Goal: Task Accomplishment & Management: Use online tool/utility

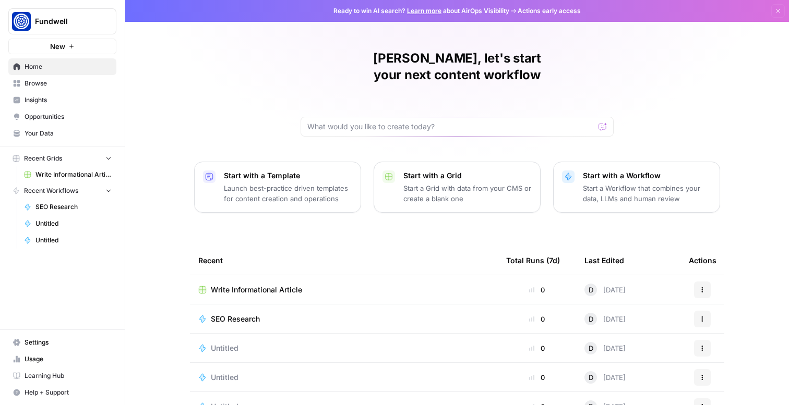
click at [65, 174] on span "Write Informational Article" at bounding box center [73, 174] width 76 height 9
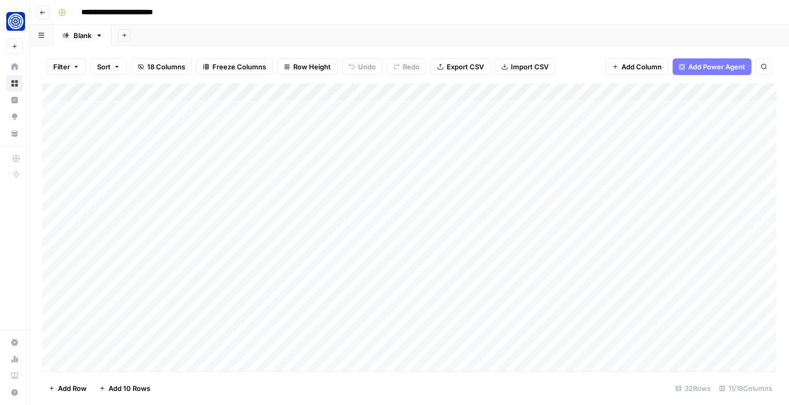
click at [331, 161] on div "Add Column" at bounding box center [409, 227] width 734 height 288
click at [414, 158] on div "Add Column" at bounding box center [409, 227] width 734 height 288
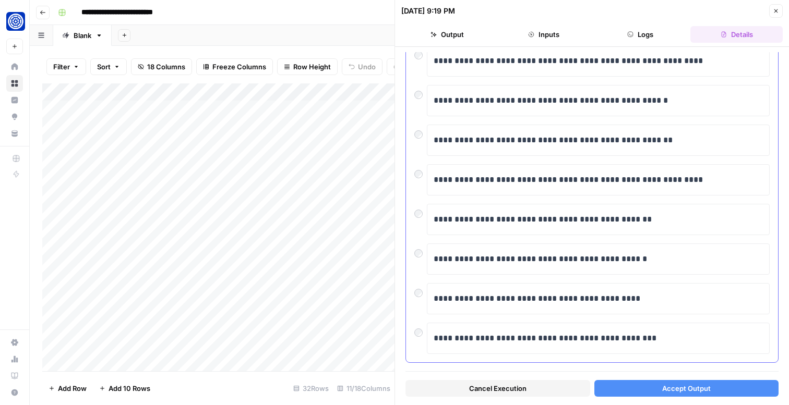
scroll to position [178, 0]
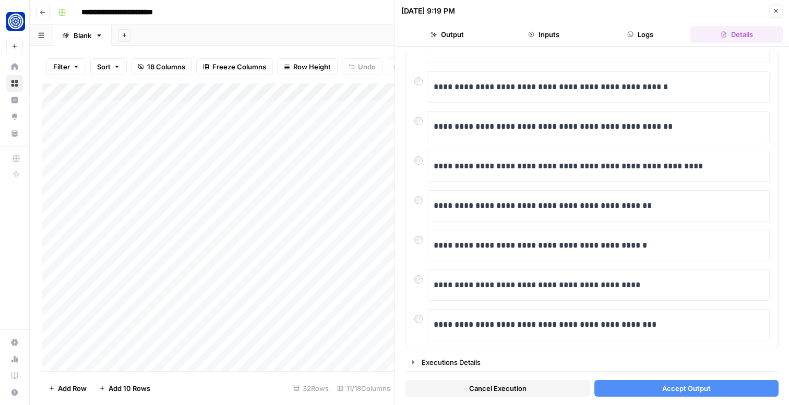
click at [664, 390] on span "Accept Output" at bounding box center [686, 388] width 49 height 10
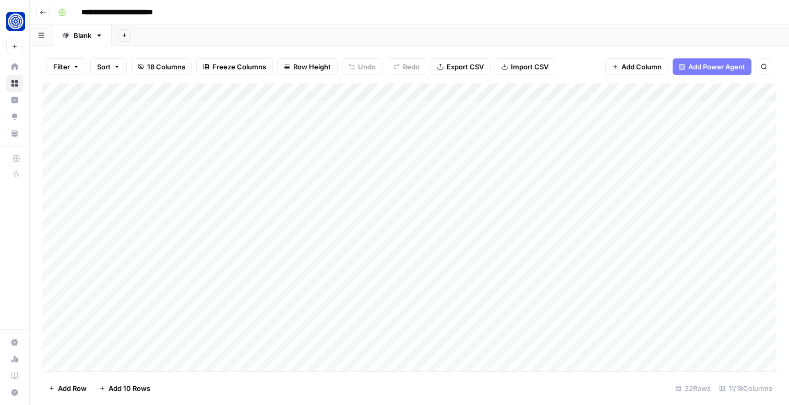
click at [515, 161] on div "Add Column" at bounding box center [409, 227] width 734 height 288
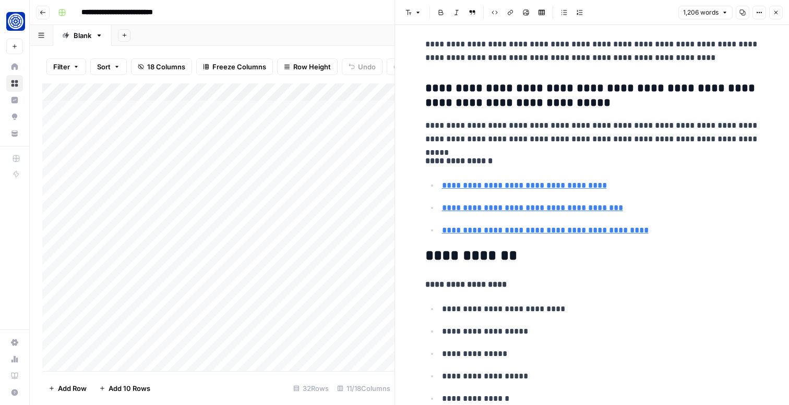
scroll to position [3222, 0]
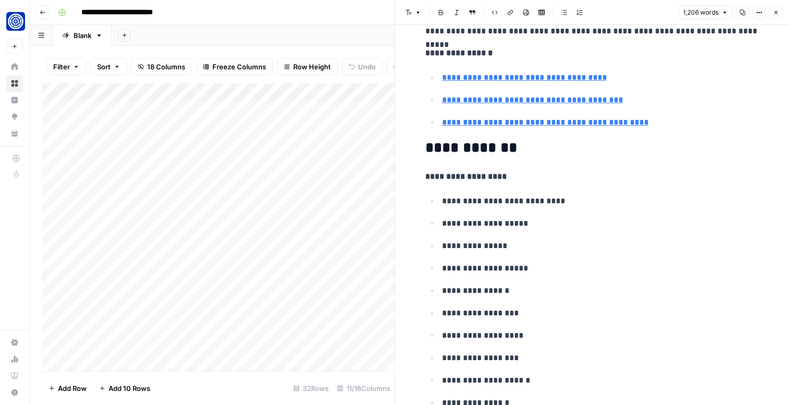
click at [775, 12] on icon "button" at bounding box center [775, 12] width 6 height 6
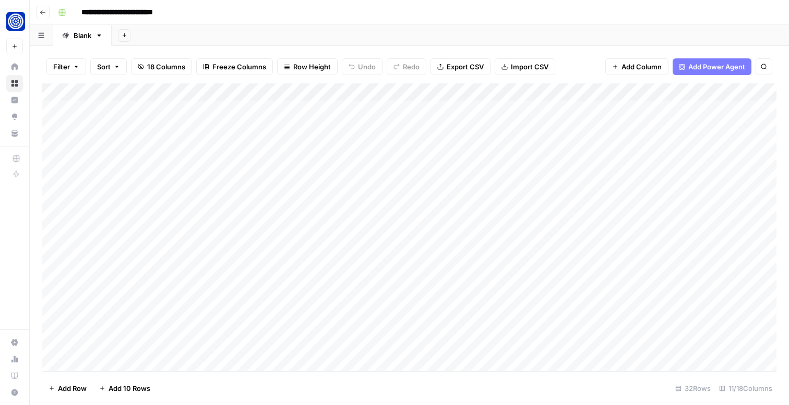
click at [583, 161] on div "Add Column" at bounding box center [409, 227] width 734 height 288
click at [393, 161] on div "Add Column" at bounding box center [409, 227] width 734 height 288
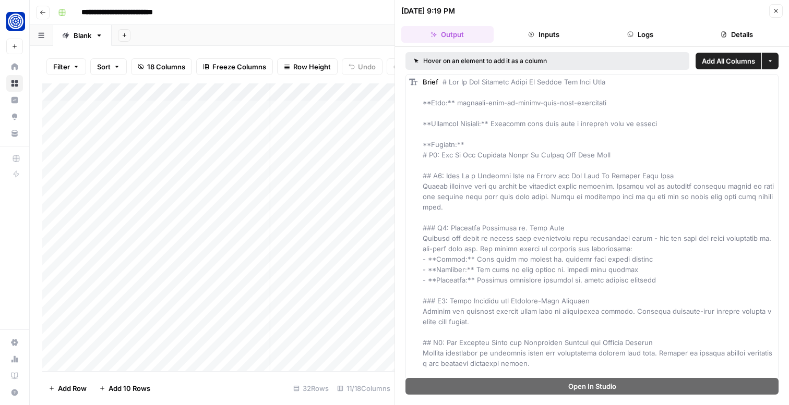
click at [627, 34] on icon "button" at bounding box center [630, 34] width 6 height 6
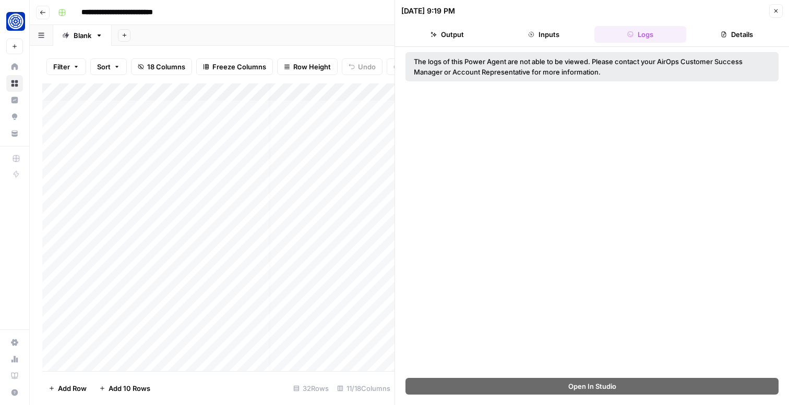
click at [559, 30] on button "Inputs" at bounding box center [544, 34] width 92 height 17
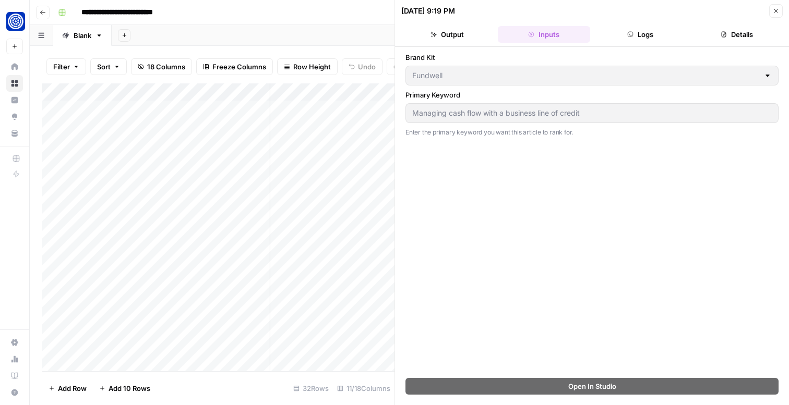
click at [733, 34] on button "Details" at bounding box center [736, 34] width 92 height 17
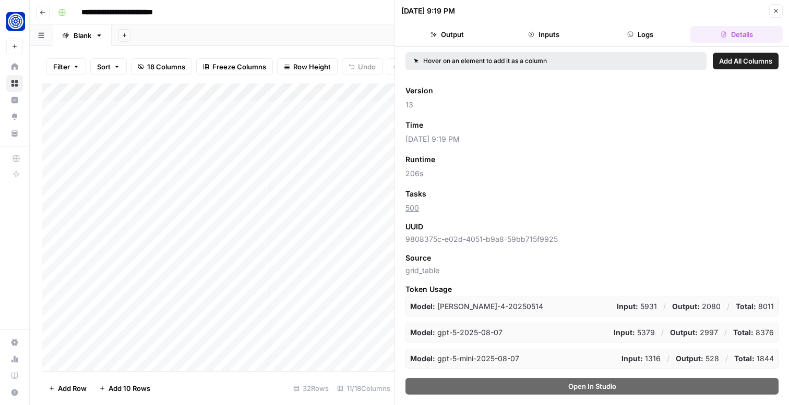
scroll to position [45, 0]
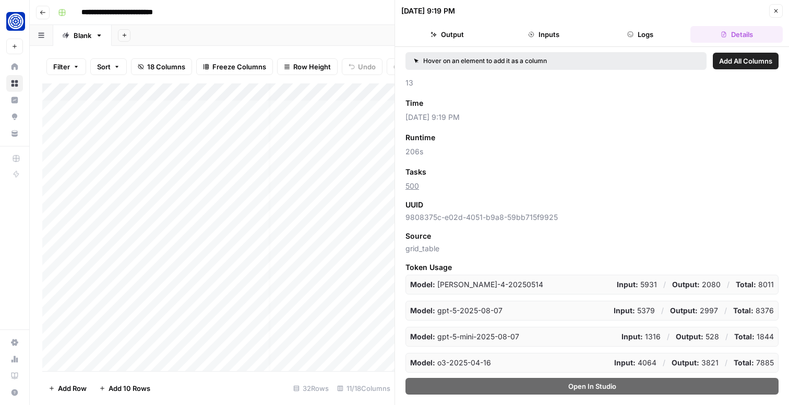
click at [778, 11] on icon "button" at bounding box center [775, 11] width 6 height 6
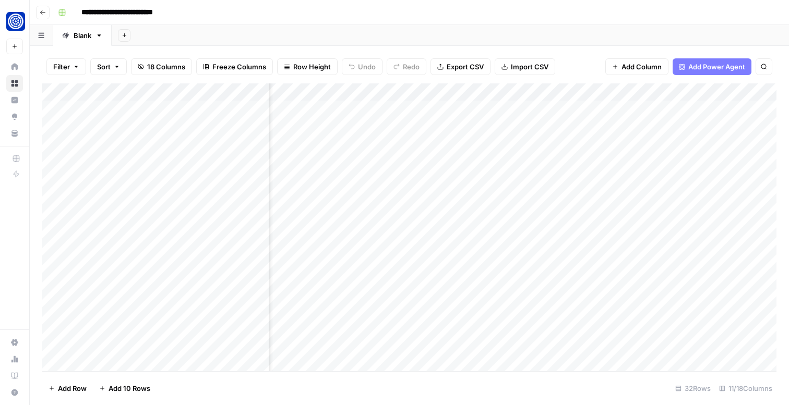
scroll to position [0, 215]
click at [534, 165] on div "Add Column" at bounding box center [409, 227] width 734 height 288
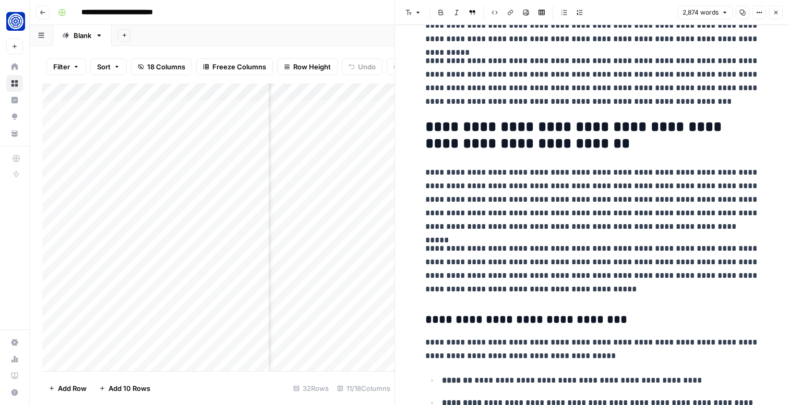
scroll to position [124, 0]
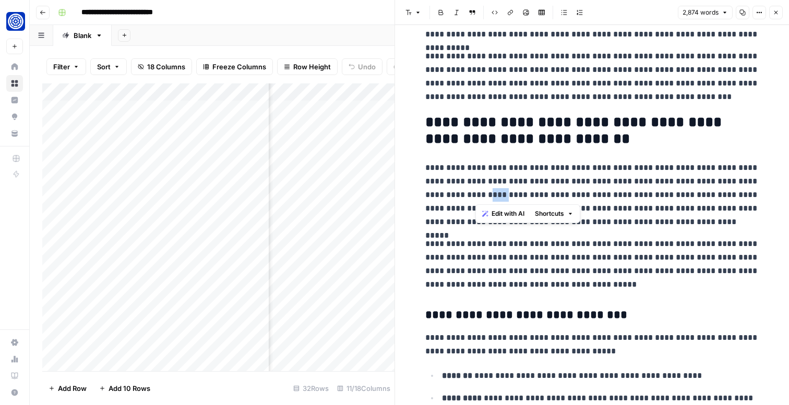
drag, startPoint x: 475, startPoint y: 193, endPoint x: 498, endPoint y: 193, distance: 23.5
click at [498, 193] on p "**********" at bounding box center [592, 195] width 334 height 68
click at [478, 190] on p "**********" at bounding box center [592, 195] width 334 height 68
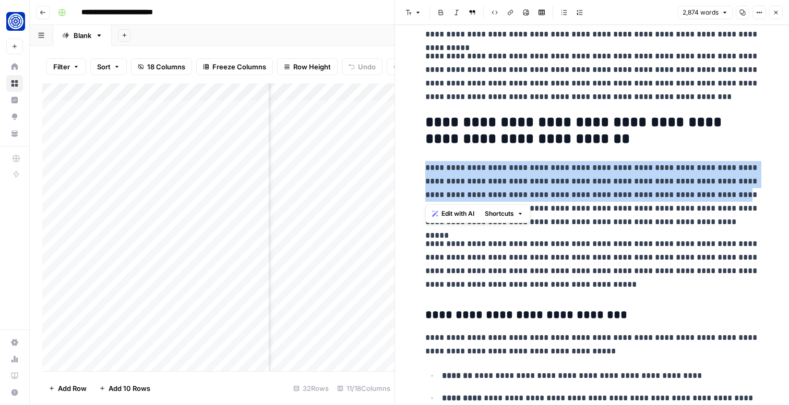
drag, startPoint x: 427, startPoint y: 164, endPoint x: 717, endPoint y: 196, distance: 292.2
click at [717, 196] on p "**********" at bounding box center [592, 195] width 334 height 68
click at [462, 211] on span "Edit with AI" at bounding box center [457, 213] width 33 height 9
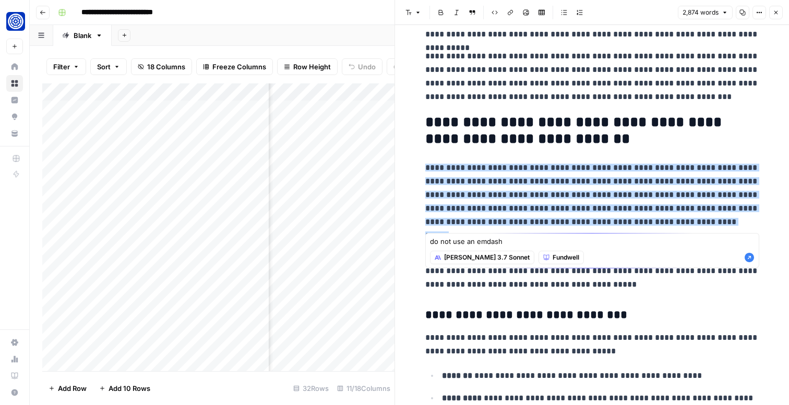
type textarea "do not use an emdash"
click at [746, 259] on icon "button" at bounding box center [748, 257] width 9 height 9
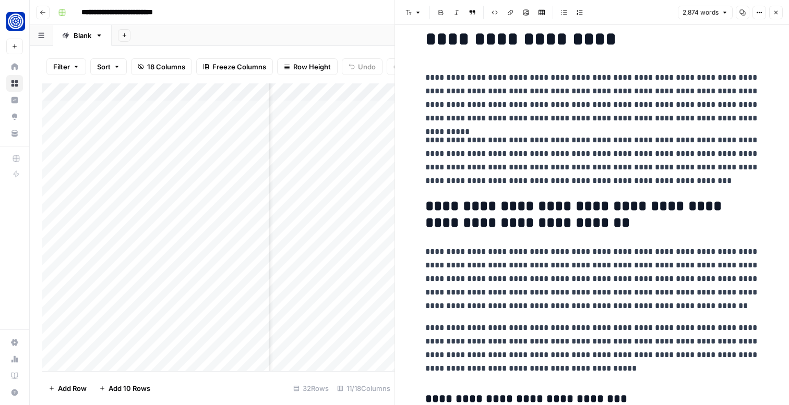
scroll to position [40, 0]
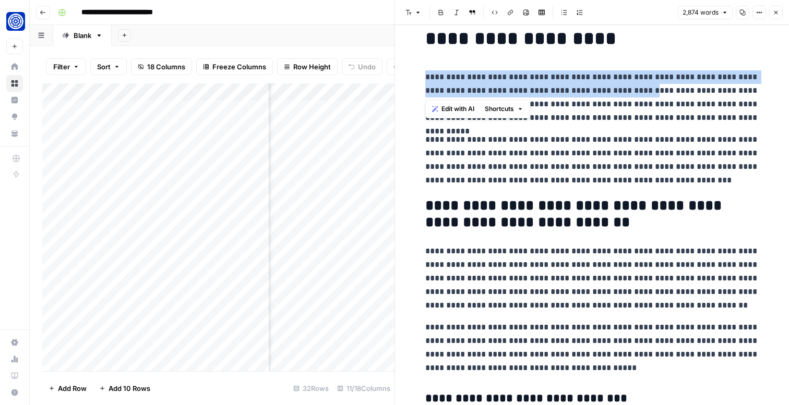
drag, startPoint x: 423, startPoint y: 77, endPoint x: 624, endPoint y: 95, distance: 201.1
click at [445, 103] on button "Edit with AI" at bounding box center [453, 109] width 51 height 14
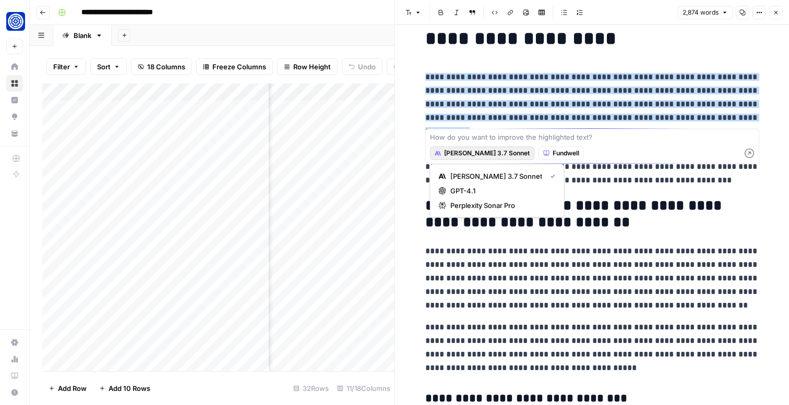
click at [467, 152] on span "[PERSON_NAME] 3.7 Sonnet" at bounding box center [487, 153] width 86 height 9
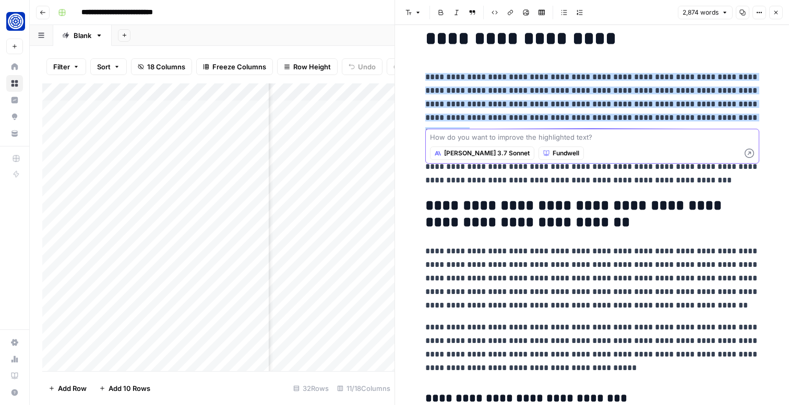
click at [470, 139] on textarea at bounding box center [592, 137] width 324 height 10
type textarea "do not use an emdash"
click at [748, 151] on icon "button" at bounding box center [748, 153] width 9 height 9
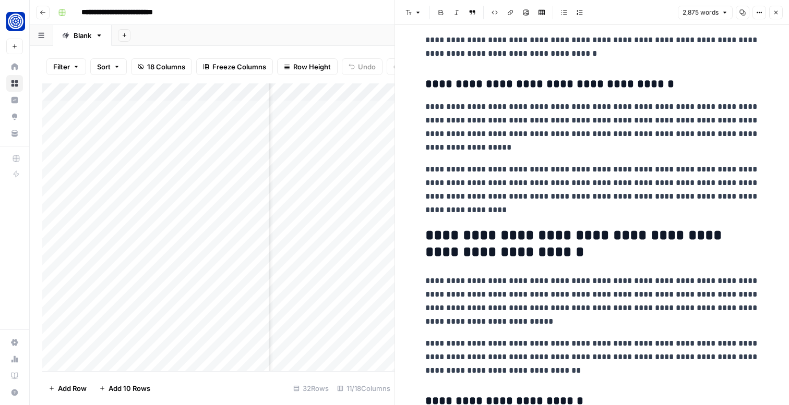
scroll to position [579, 0]
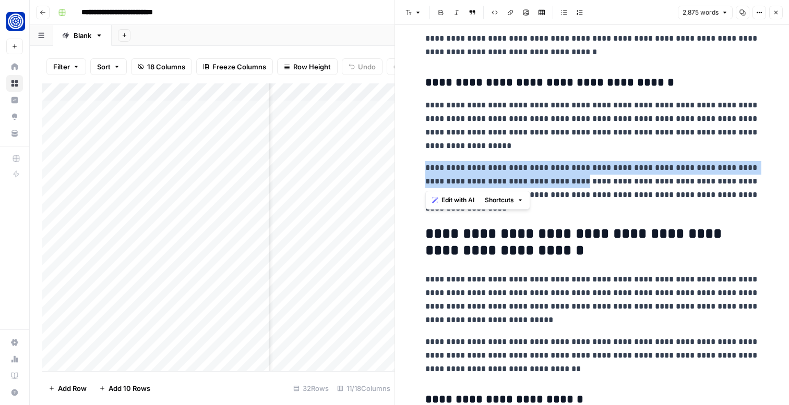
drag, startPoint x: 425, startPoint y: 168, endPoint x: 569, endPoint y: 176, distance: 144.7
click at [569, 176] on p "**********" at bounding box center [592, 188] width 334 height 54
click at [444, 197] on span "Edit with AI" at bounding box center [457, 200] width 33 height 9
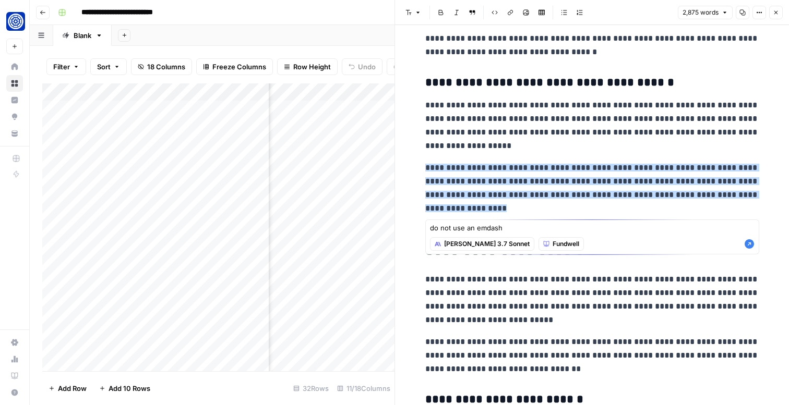
type textarea "do not use an emdash"
click at [750, 244] on icon "button" at bounding box center [748, 243] width 9 height 9
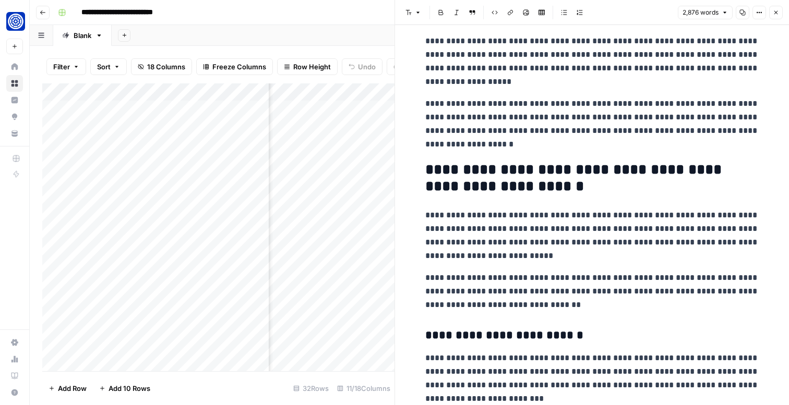
scroll to position [650, 0]
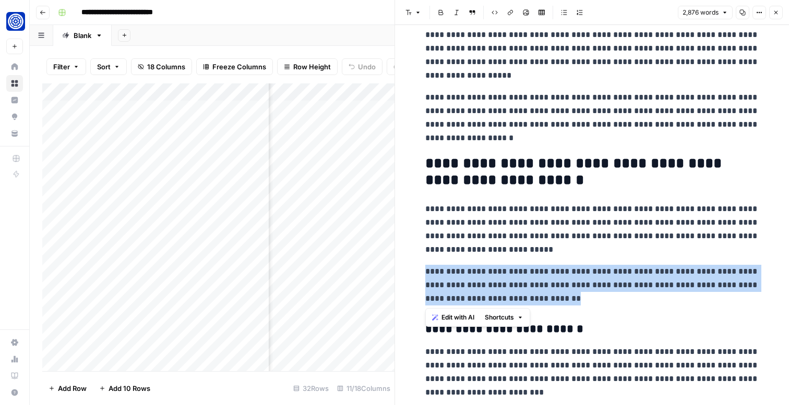
drag, startPoint x: 543, startPoint y: 298, endPoint x: 412, endPoint y: 264, distance: 135.4
click at [459, 315] on span "Edit with AI" at bounding box center [457, 317] width 33 height 9
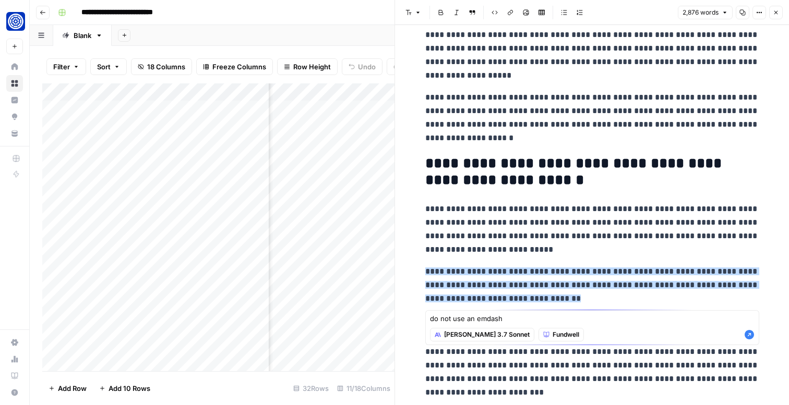
type textarea "do not use an emdash"
click at [750, 332] on icon "button" at bounding box center [748, 334] width 9 height 9
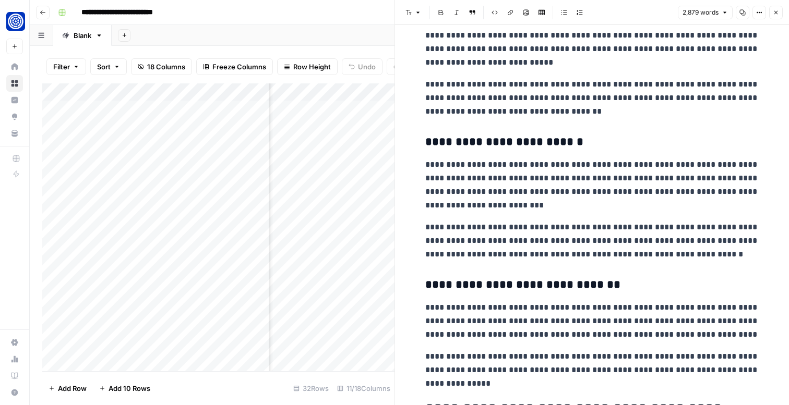
scroll to position [870, 0]
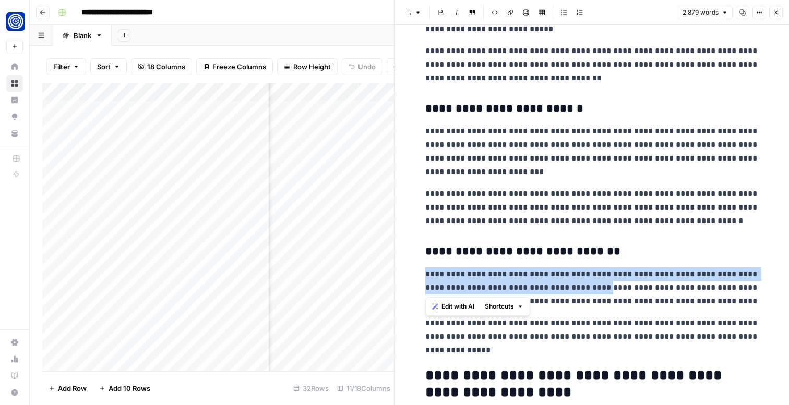
drag, startPoint x: 424, startPoint y: 272, endPoint x: 577, endPoint y: 287, distance: 153.6
click at [466, 306] on span "Edit with AI" at bounding box center [457, 306] width 33 height 9
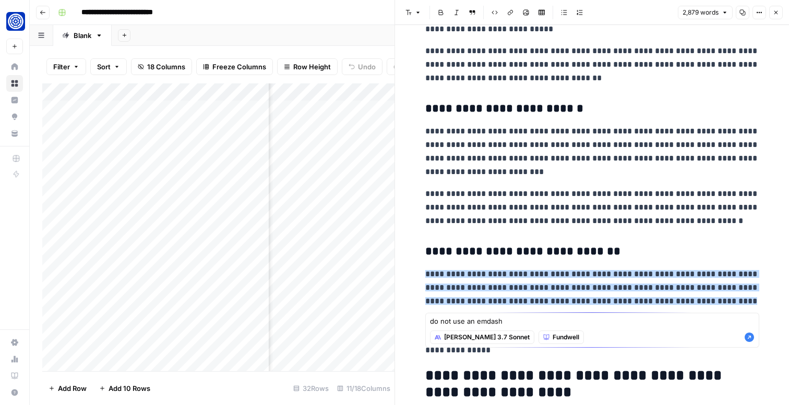
type textarea "do not use an emdash"
click at [752, 339] on icon "button" at bounding box center [748, 337] width 9 height 9
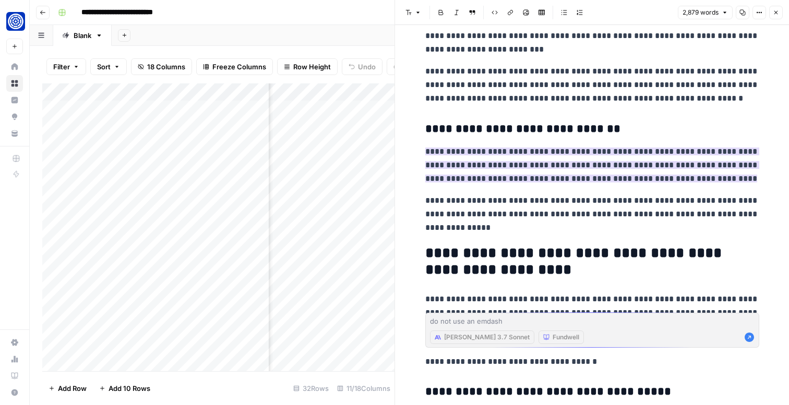
scroll to position [1009, 0]
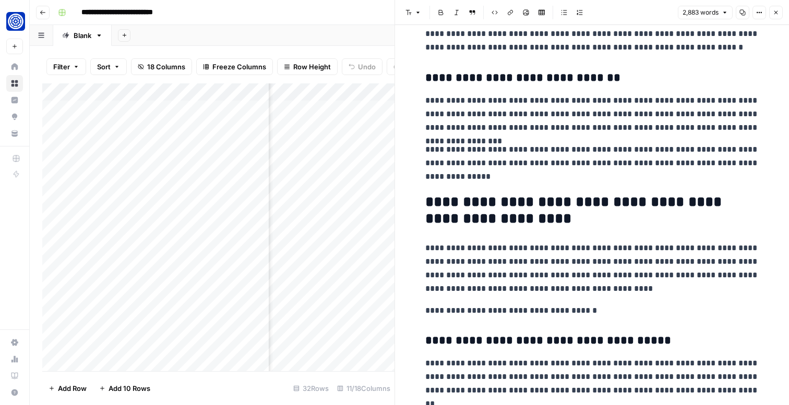
click at [668, 171] on p "**********" at bounding box center [592, 163] width 334 height 41
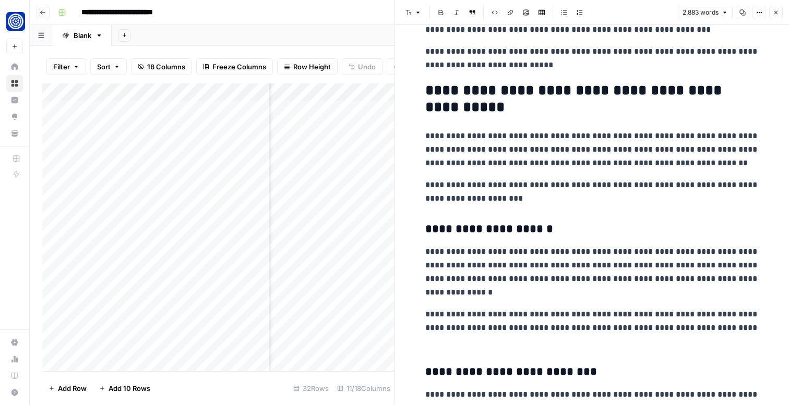
scroll to position [1777, 0]
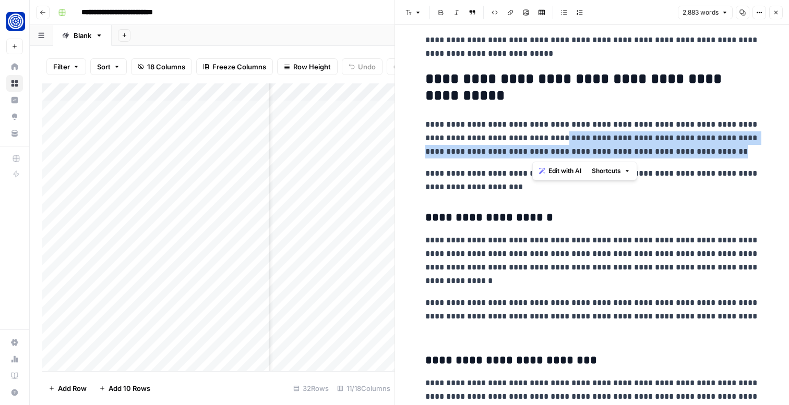
drag, startPoint x: 567, startPoint y: 137, endPoint x: 691, endPoint y: 156, distance: 125.1
click at [691, 156] on p "**********" at bounding box center [592, 138] width 334 height 41
click at [567, 172] on span "Edit with AI" at bounding box center [564, 170] width 33 height 9
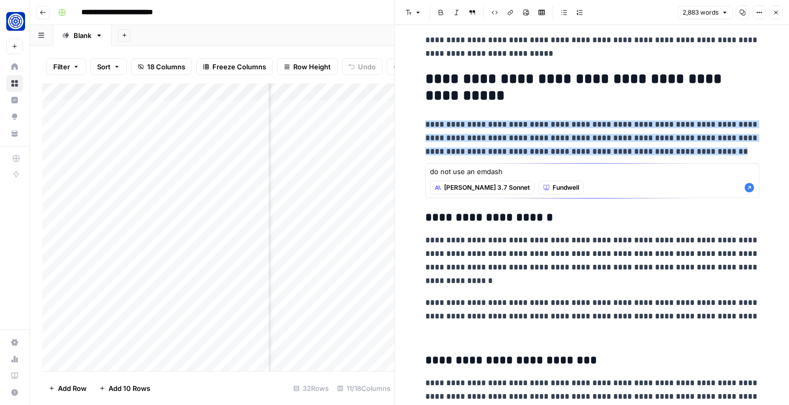
type textarea "do not use an emdash"
click at [746, 189] on icon "button" at bounding box center [748, 187] width 9 height 9
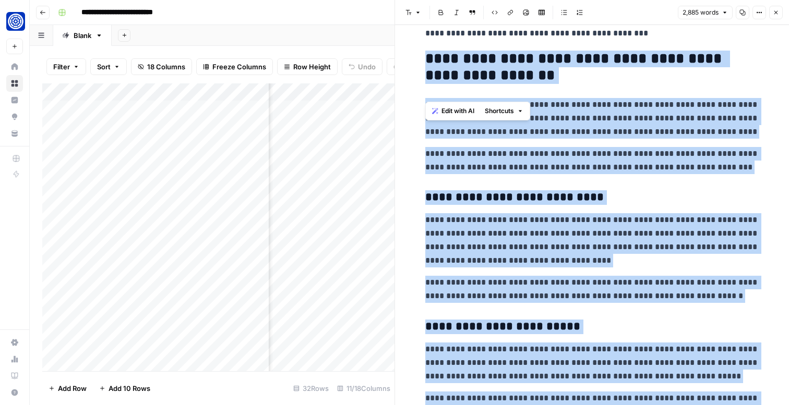
scroll to position [3564, 0]
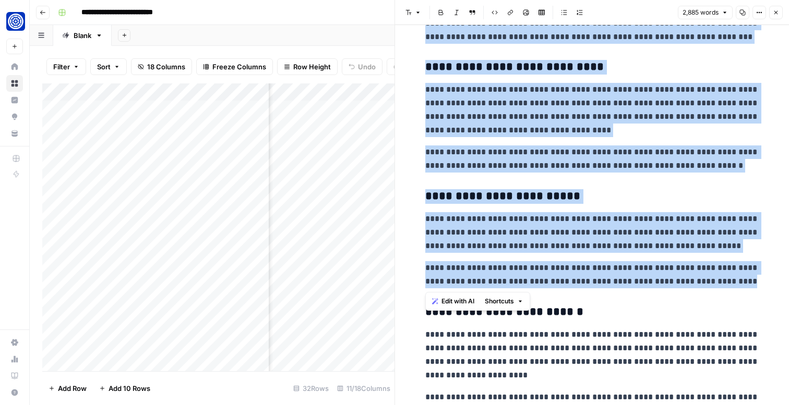
drag, startPoint x: 419, startPoint y: 174, endPoint x: 708, endPoint y: 282, distance: 308.4
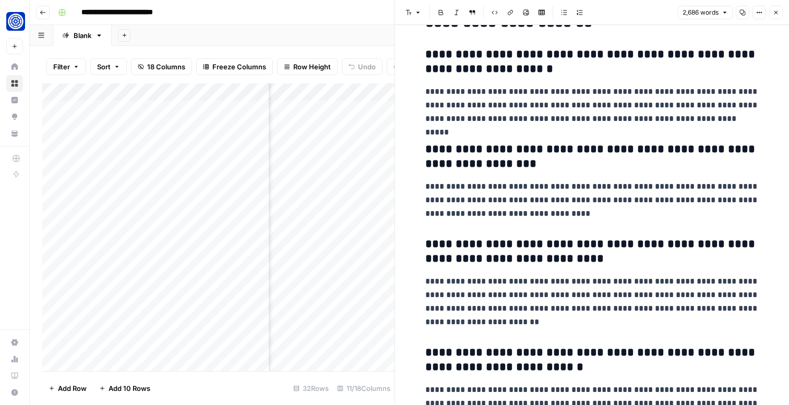
scroll to position [4699, 0]
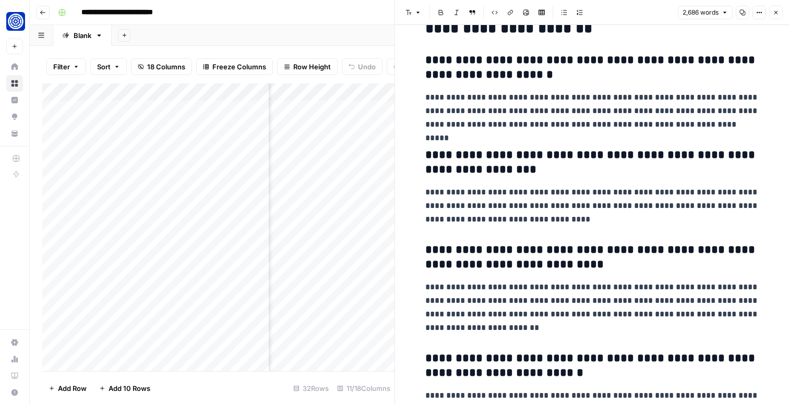
click at [627, 124] on p "**********" at bounding box center [592, 111] width 334 height 41
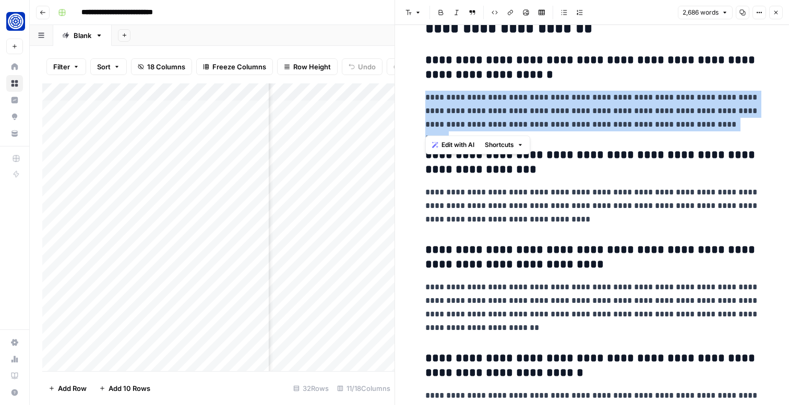
click at [448, 142] on span "Edit with AI" at bounding box center [457, 144] width 33 height 9
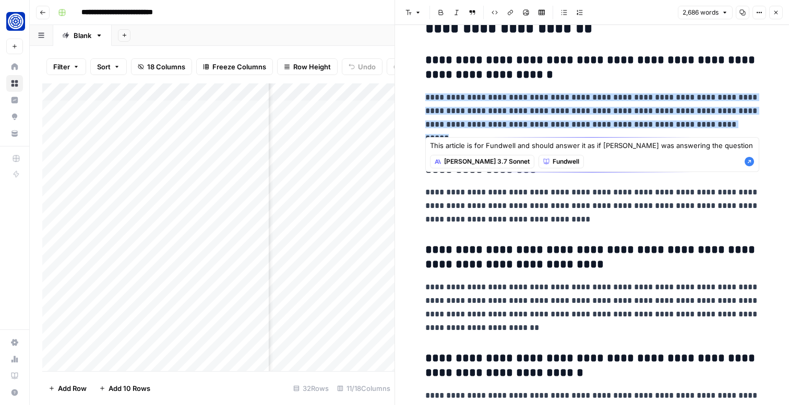
type textarea "This article is for Fundwell and should answer it as if [PERSON_NAME] was answe…"
click at [750, 163] on icon "button" at bounding box center [748, 161] width 9 height 9
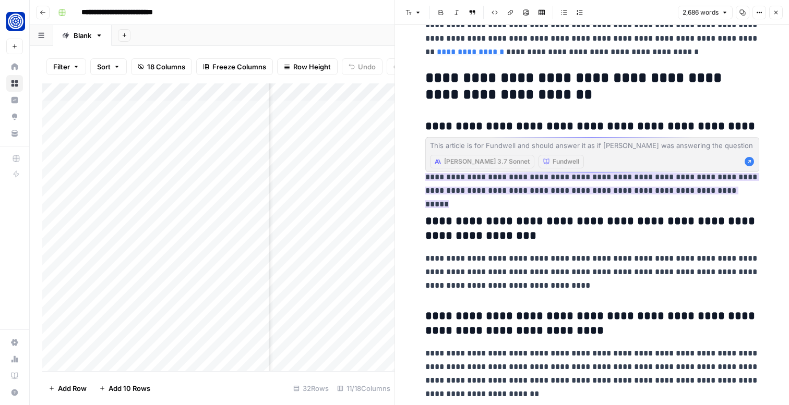
scroll to position [4631, 0]
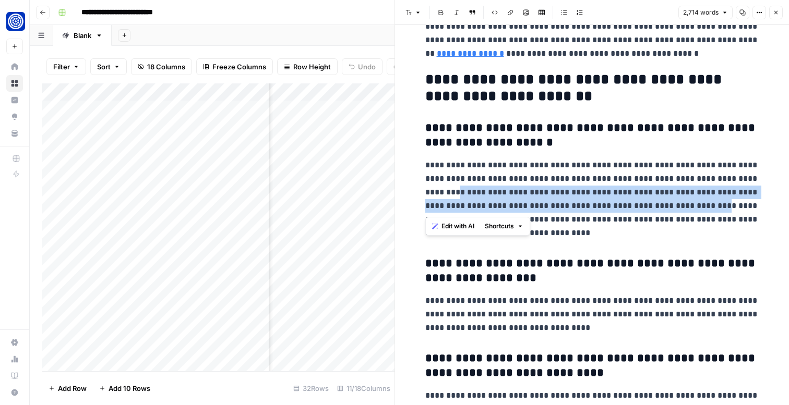
drag, startPoint x: 427, startPoint y: 193, endPoint x: 687, endPoint y: 202, distance: 260.9
click at [687, 202] on p "**********" at bounding box center [592, 199] width 334 height 81
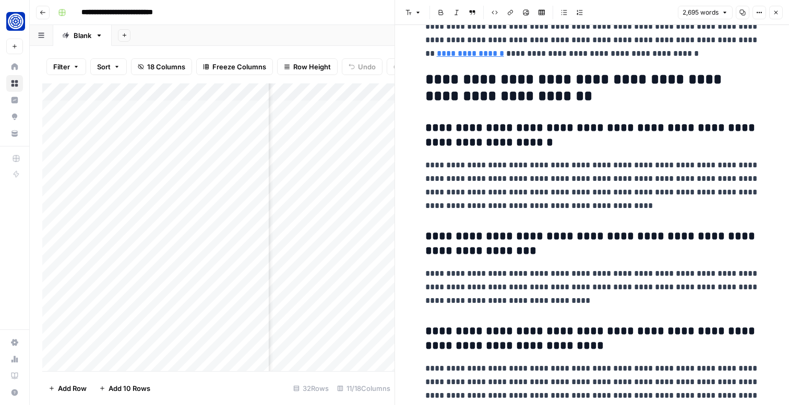
click at [589, 208] on p "**********" at bounding box center [592, 186] width 334 height 54
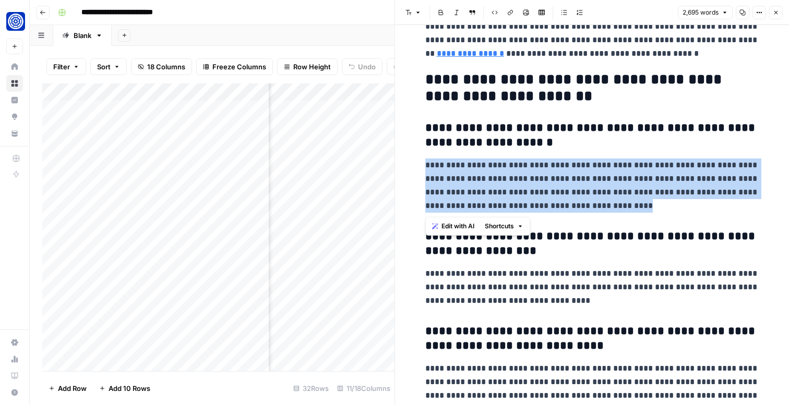
drag, startPoint x: 483, startPoint y: 175, endPoint x: 640, endPoint y: 211, distance: 160.9
click at [455, 222] on span "Edit with AI" at bounding box center [457, 226] width 33 height 9
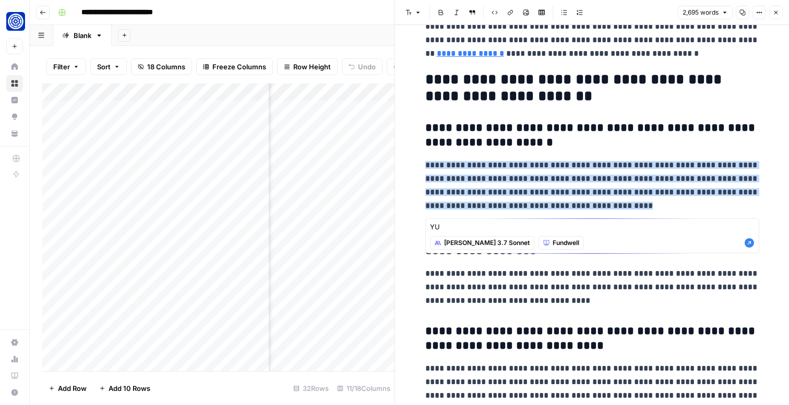
type textarea "Y"
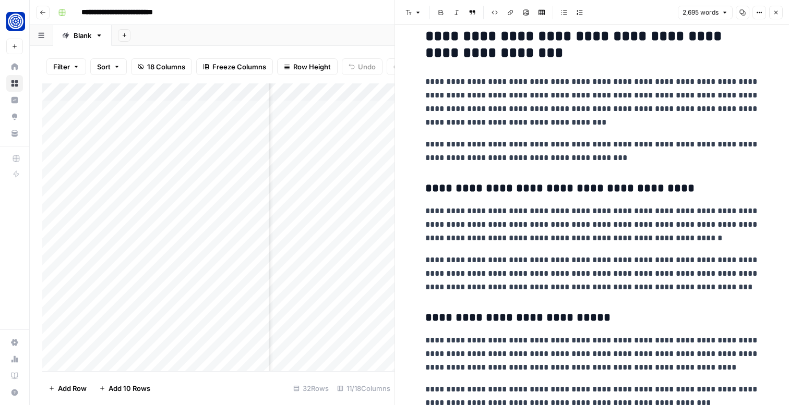
scroll to position [3993, 0]
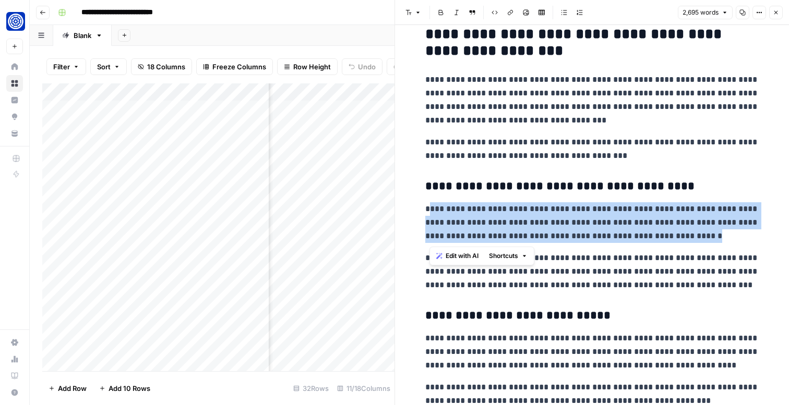
drag, startPoint x: 428, startPoint y: 207, endPoint x: 691, endPoint y: 239, distance: 265.4
click at [691, 239] on p "**********" at bounding box center [592, 222] width 334 height 41
click at [430, 212] on p "**********" at bounding box center [592, 222] width 334 height 41
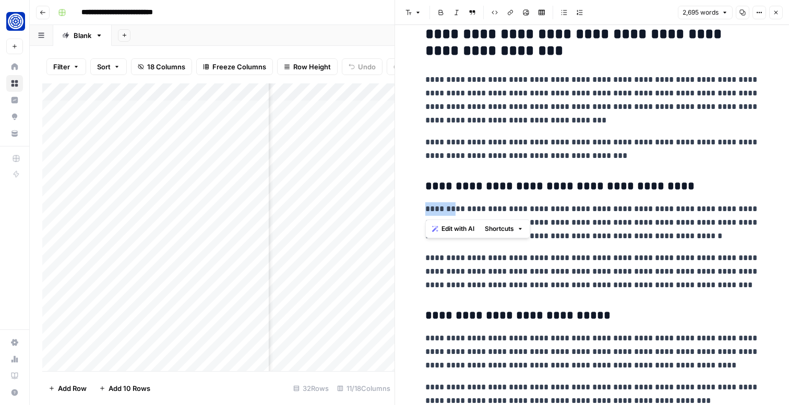
click at [430, 212] on p "**********" at bounding box center [592, 222] width 334 height 41
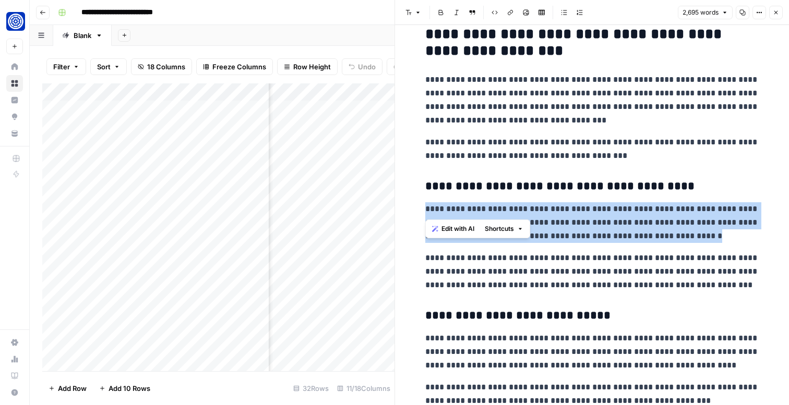
click at [430, 212] on p "**********" at bounding box center [592, 222] width 334 height 41
click at [453, 260] on span "Edit with AI" at bounding box center [457, 255] width 33 height 9
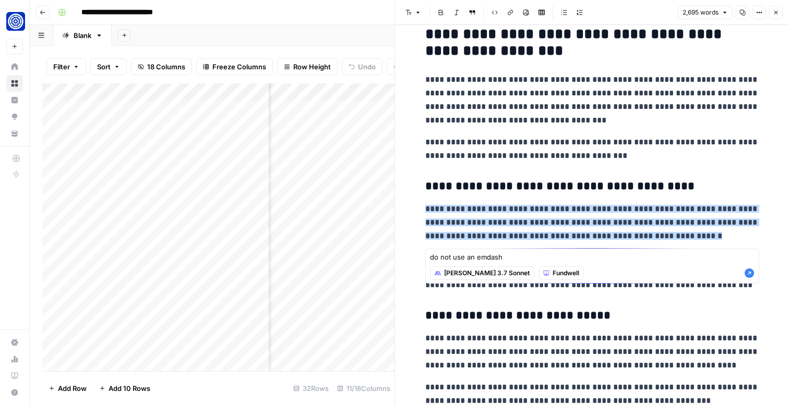
type textarea "do not use an emdash"
click at [748, 275] on icon "button" at bounding box center [748, 273] width 9 height 9
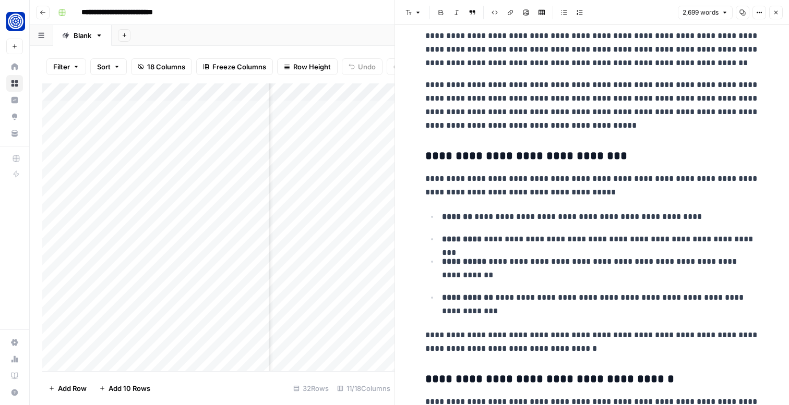
scroll to position [189, 0]
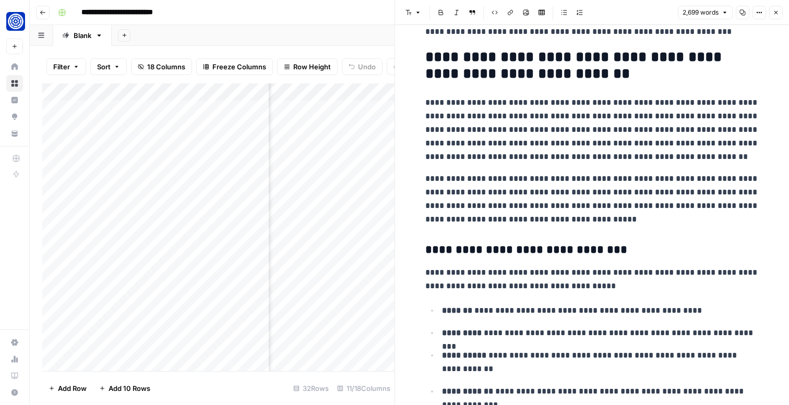
click at [777, 13] on icon "button" at bounding box center [775, 12] width 6 height 6
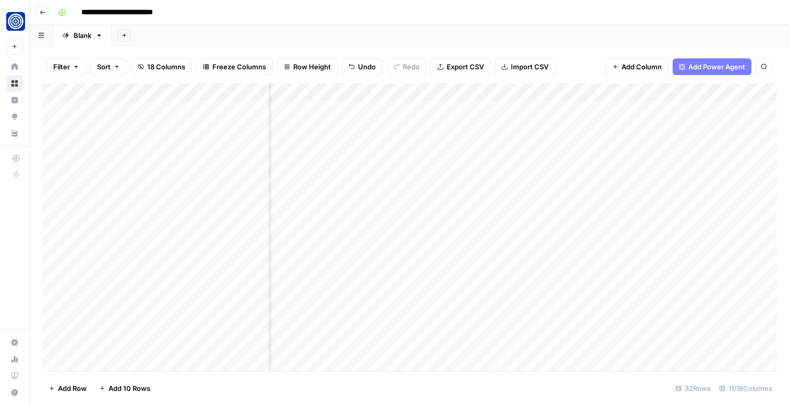
click at [590, 163] on div "Add Column" at bounding box center [409, 227] width 734 height 288
click at [597, 164] on div "Add Column" at bounding box center [409, 227] width 734 height 288
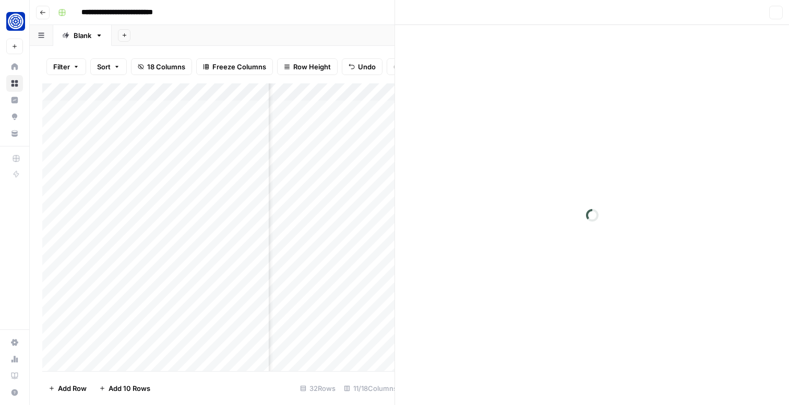
scroll to position [0, 338]
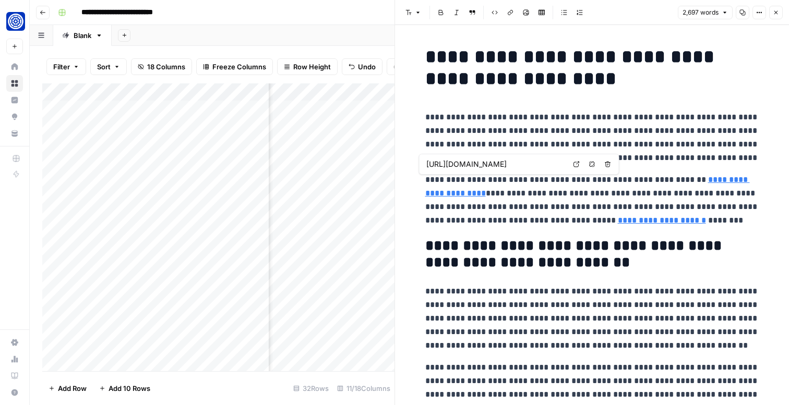
type input "https://www.fundwell.com/blog/which-small-business-loans-require-no-collateral"
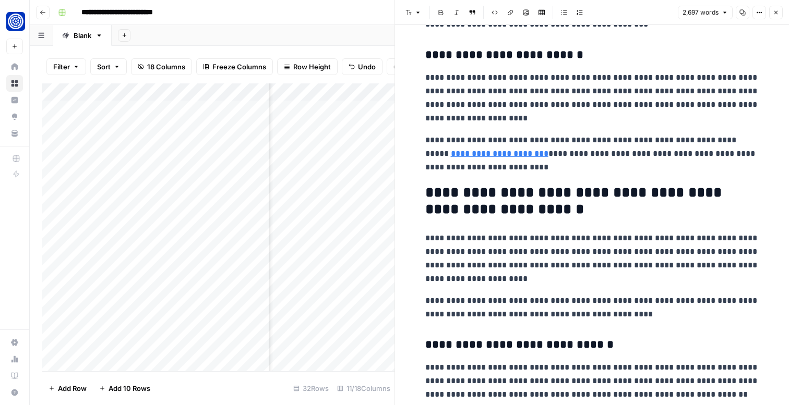
scroll to position [3377, 0]
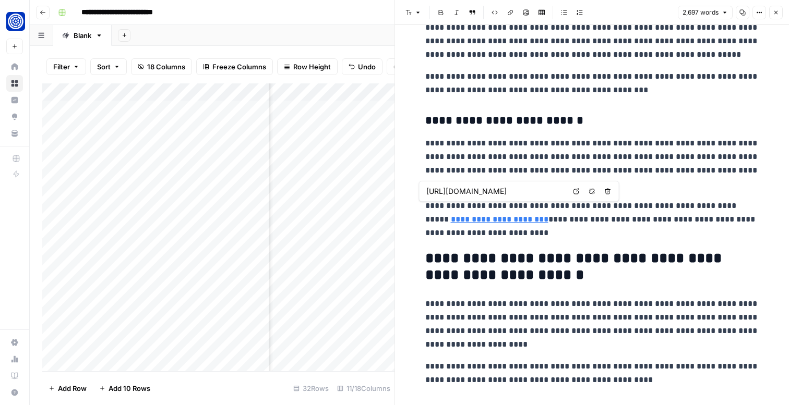
click at [461, 223] on link "**********" at bounding box center [500, 219] width 98 height 8
click at [477, 220] on link "**********" at bounding box center [500, 219] width 98 height 8
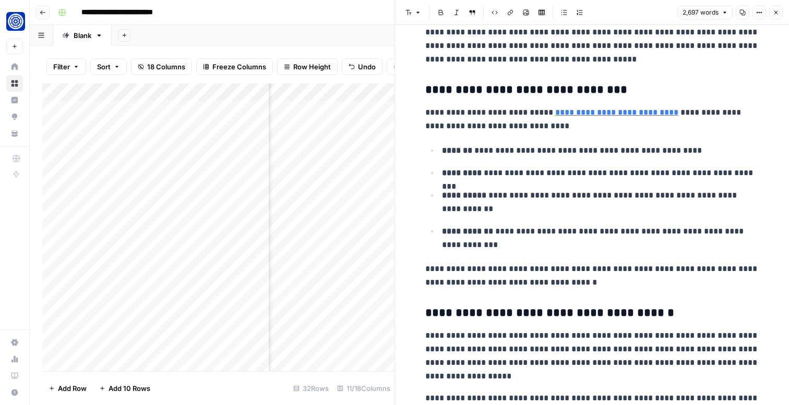
scroll to position [251, 0]
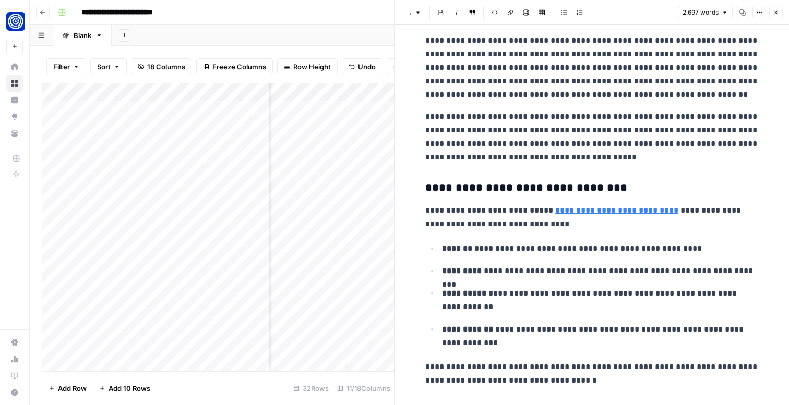
click at [578, 261] on ul "**********" at bounding box center [592, 295] width 334 height 108
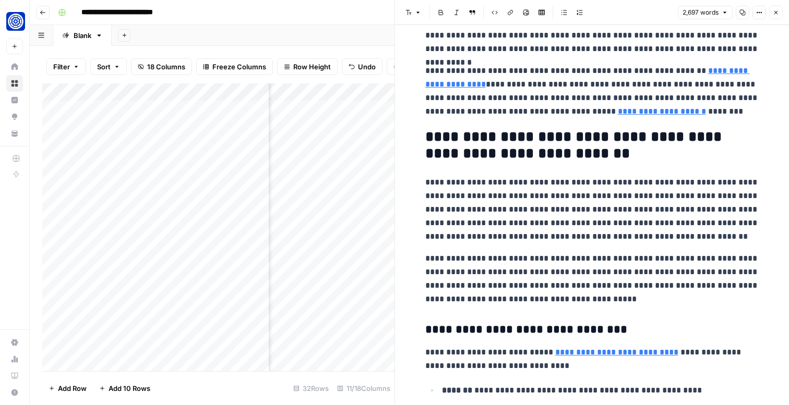
scroll to position [0, 0]
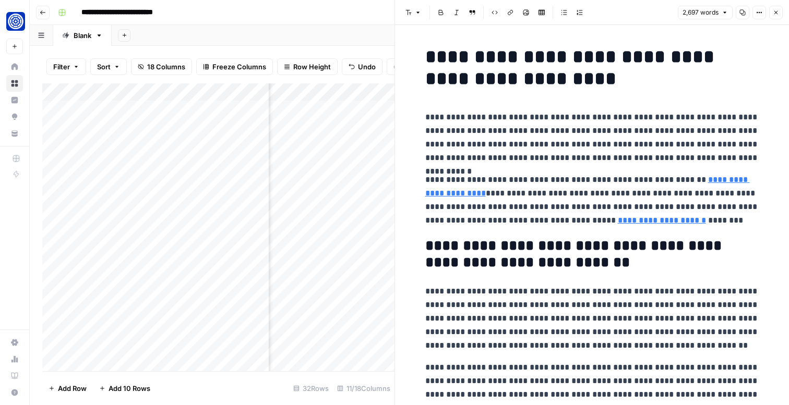
click at [776, 14] on icon "button" at bounding box center [775, 12] width 6 height 6
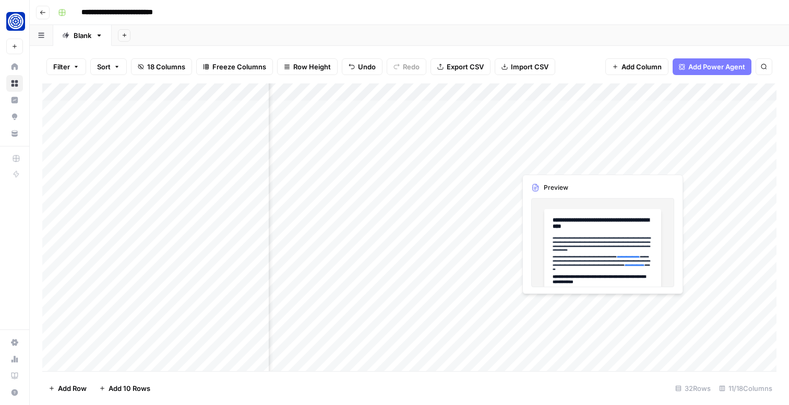
scroll to position [0, 427]
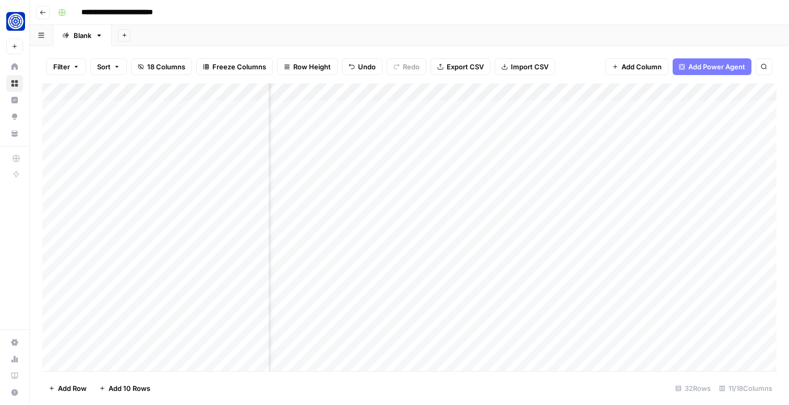
click at [572, 160] on div "Add Column" at bounding box center [409, 227] width 734 height 288
click at [511, 160] on div "Add Column" at bounding box center [409, 227] width 734 height 288
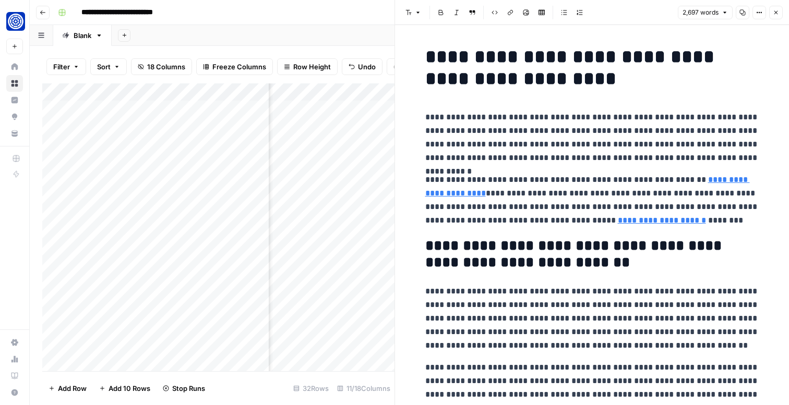
click at [494, 67] on h1 "**********" at bounding box center [592, 68] width 334 height 44
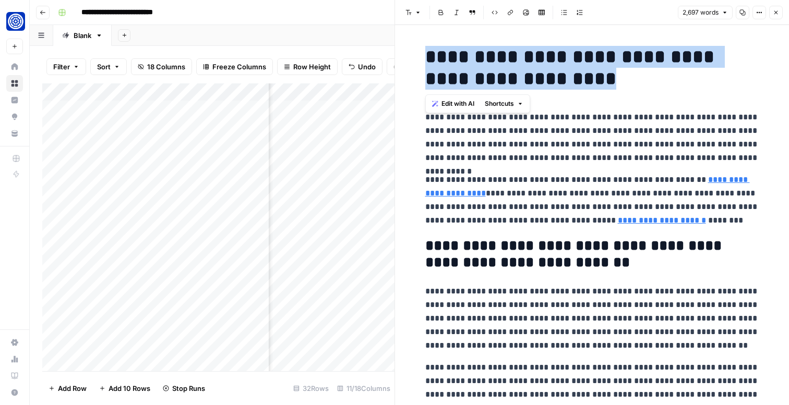
copy h1 "**********"
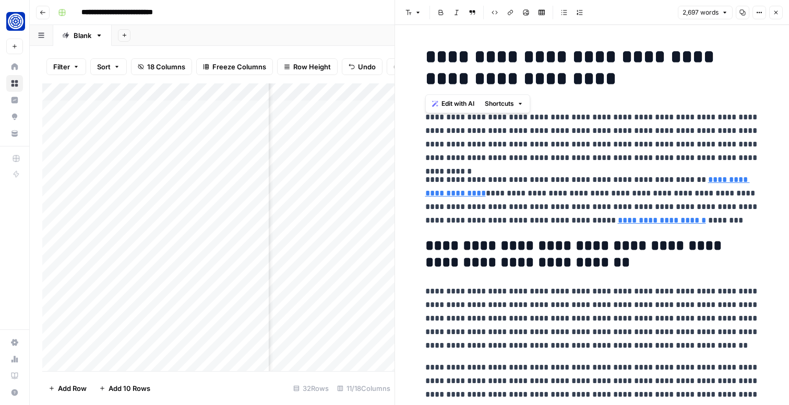
click at [555, 147] on p "**********" at bounding box center [592, 138] width 334 height 54
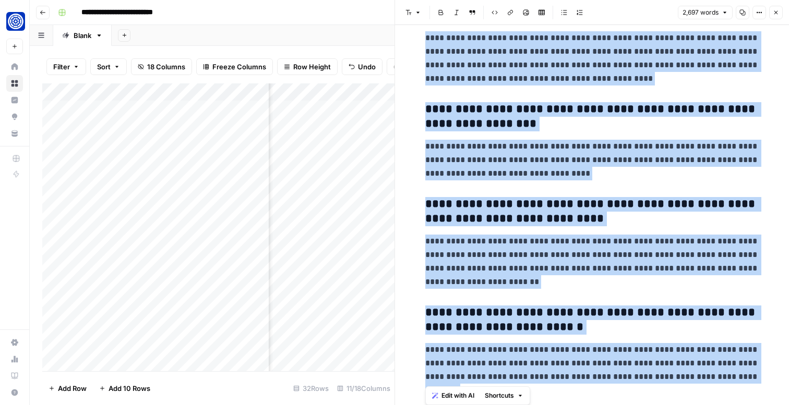
scroll to position [4776, 0]
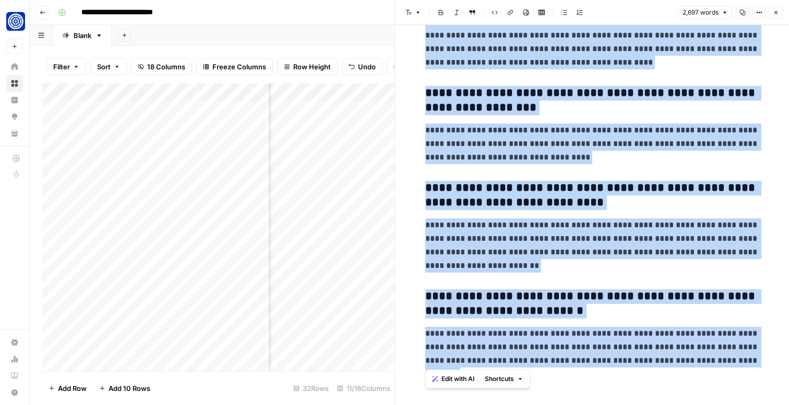
drag, startPoint x: 424, startPoint y: 117, endPoint x: 441, endPoint y: 394, distance: 277.0
copy div "**********"
click at [779, 14] on button "Close" at bounding box center [776, 13] width 14 height 14
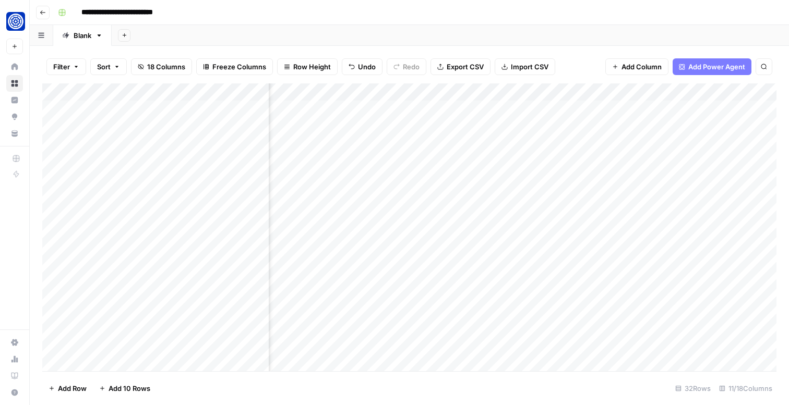
scroll to position [0, 488]
click at [343, 162] on div "Add Column" at bounding box center [409, 227] width 734 height 288
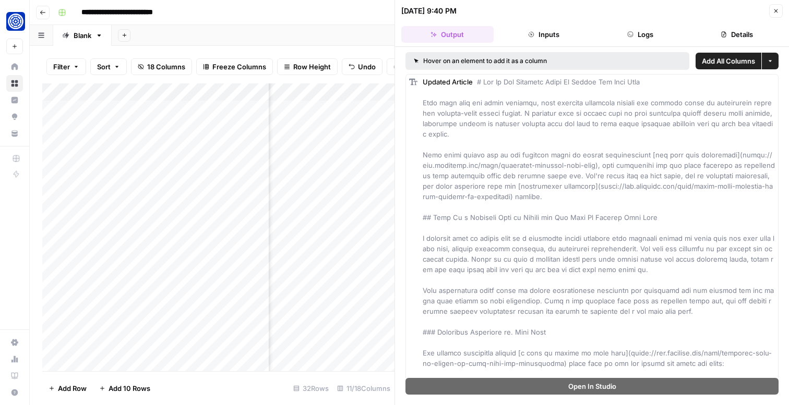
click at [541, 31] on button "Inputs" at bounding box center [544, 34] width 92 height 17
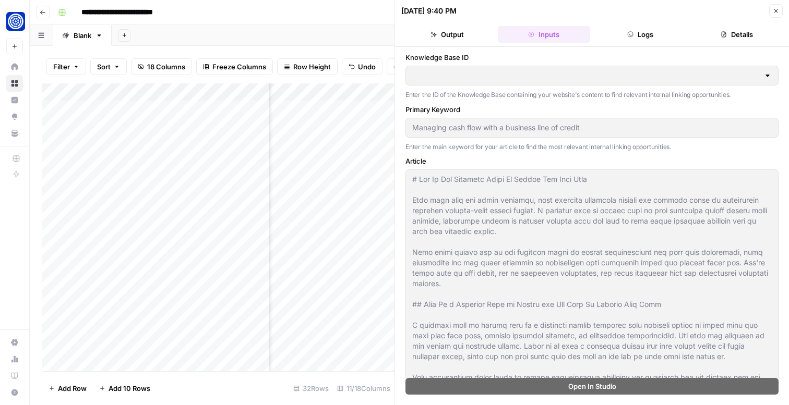
type input "Fundwell Knowledge Base"
click at [608, 23] on header "09/29/25 at 9:40 PM Close Output Inputs Logs Details" at bounding box center [592, 23] width 394 height 47
click at [632, 37] on icon "button" at bounding box center [630, 34] width 6 height 6
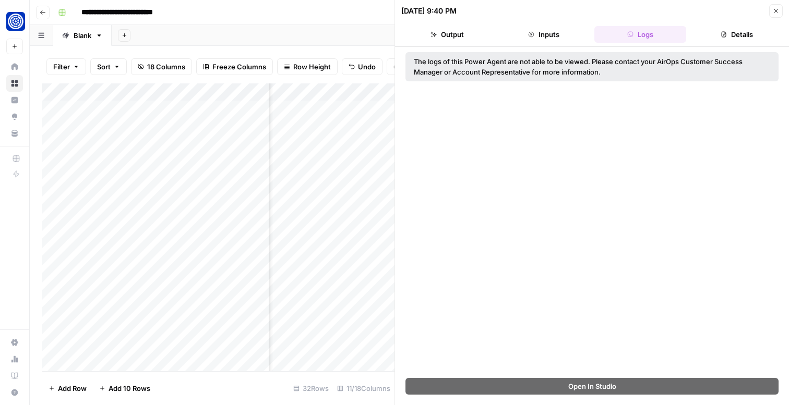
click at [722, 39] on button "Details" at bounding box center [736, 34] width 92 height 17
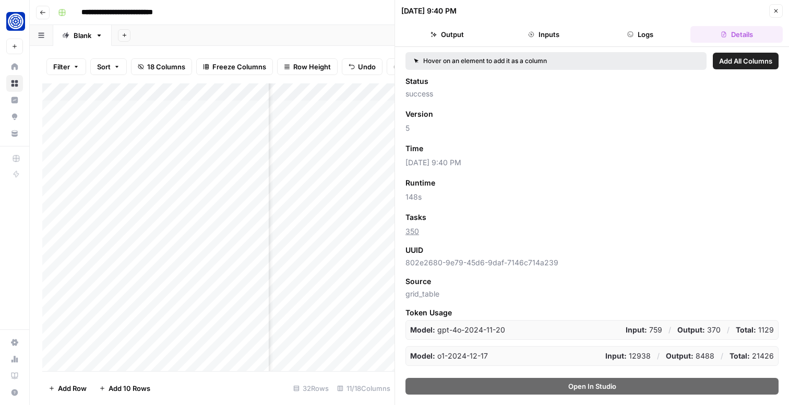
click at [774, 8] on icon "button" at bounding box center [775, 11] width 6 height 6
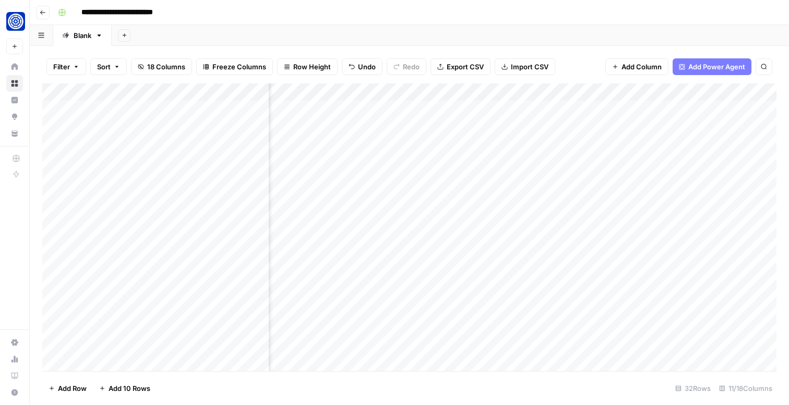
scroll to position [0, 488]
click at [530, 160] on div "Add Column" at bounding box center [409, 227] width 734 height 288
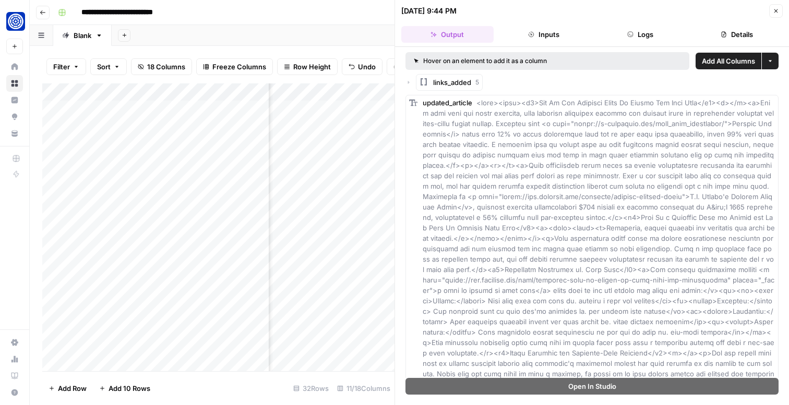
click at [407, 84] on icon "button" at bounding box center [408, 82] width 6 height 6
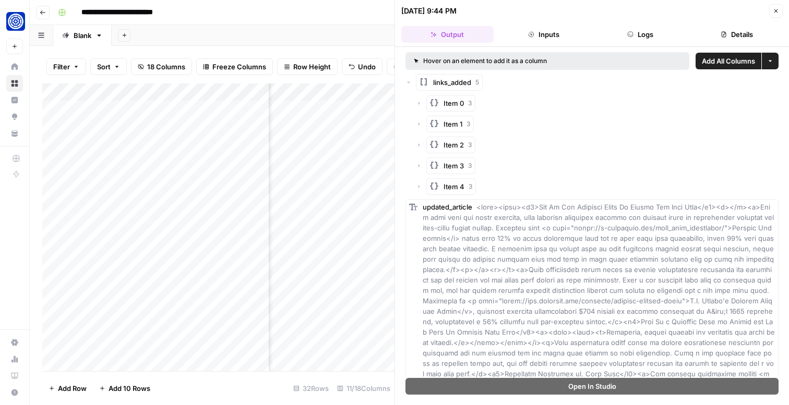
click at [420, 105] on icon "button" at bounding box center [419, 103] width 6 height 6
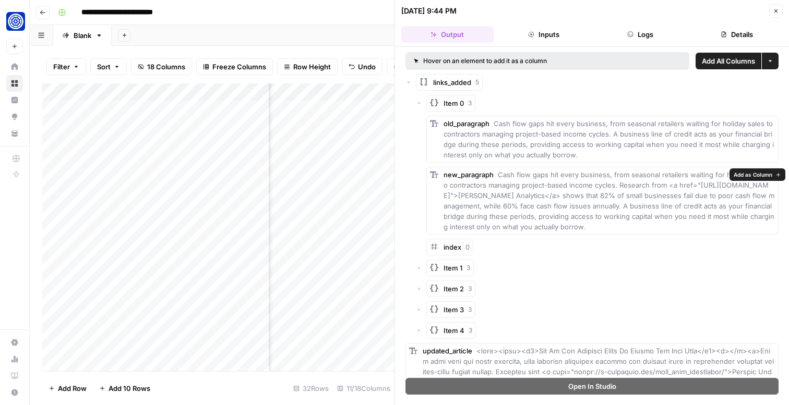
drag, startPoint x: 498, startPoint y: 175, endPoint x: 652, endPoint y: 208, distance: 157.8
click at [652, 208] on span "Cash flow gaps hit every business, from seasonal retailers waiting for holiday …" at bounding box center [608, 201] width 331 height 60
copy span "Cash flow gaps hit every business, from seasonal retailers waiting for holiday …"
click at [420, 270] on icon "button" at bounding box center [419, 268] width 6 height 6
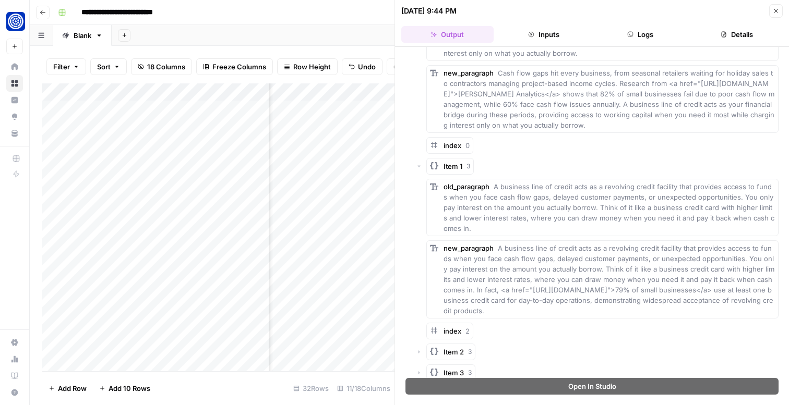
scroll to position [103, 0]
drag, startPoint x: 594, startPoint y: 265, endPoint x: 606, endPoint y: 275, distance: 16.0
click at [606, 275] on span "A business line of credit acts as a revolving credit facility that provides acc…" at bounding box center [608, 278] width 331 height 71
drag, startPoint x: 458, startPoint y: 288, endPoint x: 610, endPoint y: 320, distance: 154.6
click at [610, 320] on div "old_paragraph A business line of credit acts as a revolving credit facility tha…" at bounding box center [602, 257] width 352 height 161
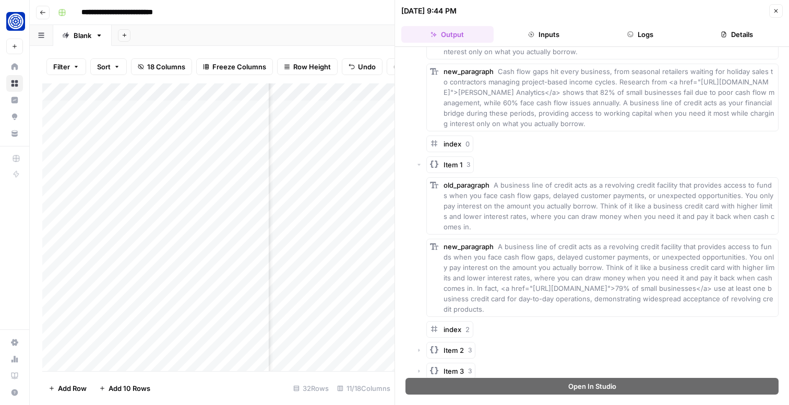
copy div "In fact, <a href="https://ramp.com/blog/business-credit-card-statistics-and-met…"
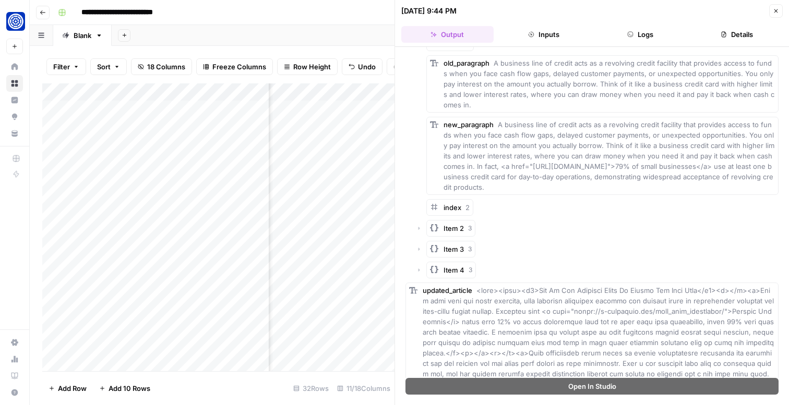
scroll to position [254, 0]
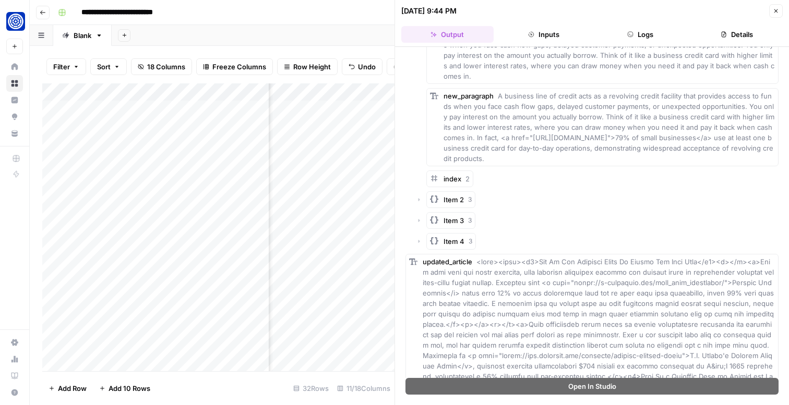
click at [420, 199] on icon "button" at bounding box center [419, 200] width 6 height 6
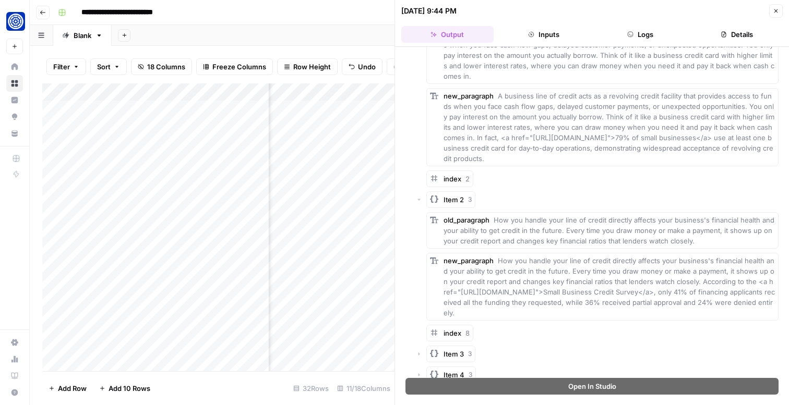
scroll to position [272, 0]
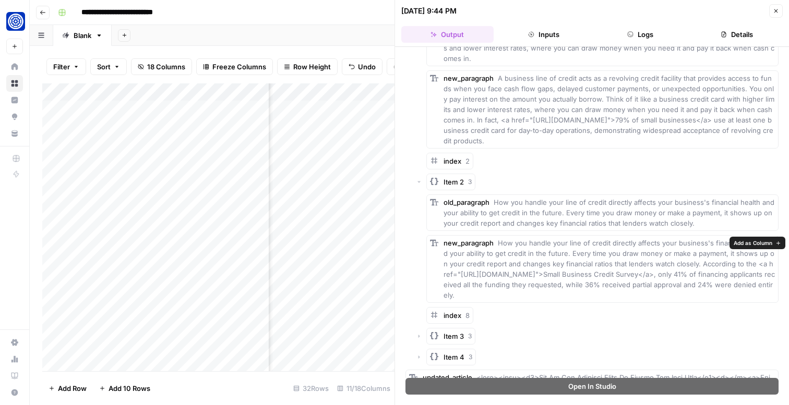
drag, startPoint x: 691, startPoint y: 265, endPoint x: 708, endPoint y: 299, distance: 38.0
click at [708, 299] on div "new_paragraph How you handle your line of credit directly affects your business…" at bounding box center [608, 269] width 331 height 63
copy span "According to the <a href="https://www.fedsmallbusiness.org/reports/survey/2025/…"
click at [718, 277] on span "How you handle your line of credit directly affects your business's financial h…" at bounding box center [608, 269] width 331 height 60
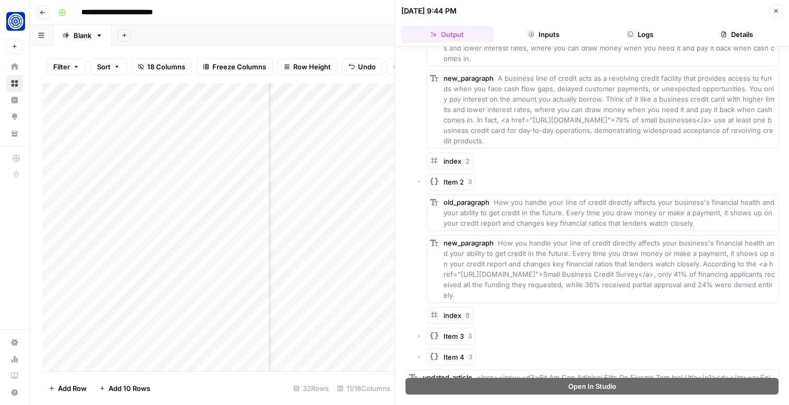
click at [718, 277] on span "How you handle your line of credit directly affects your business's financial h…" at bounding box center [608, 269] width 331 height 60
click at [419, 334] on icon "button" at bounding box center [419, 336] width 6 height 6
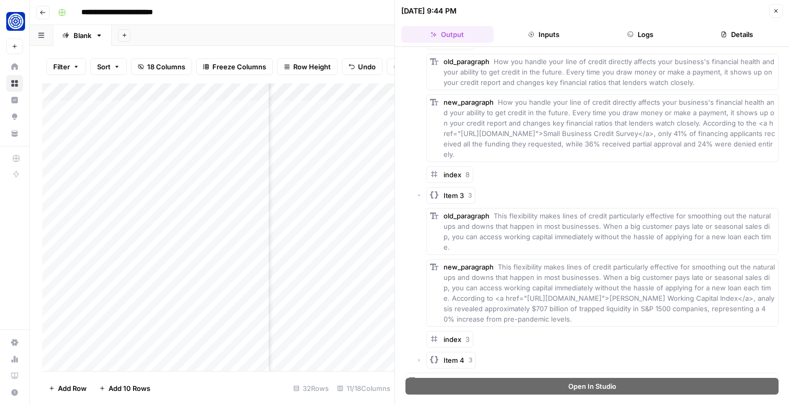
scroll to position [426, 0]
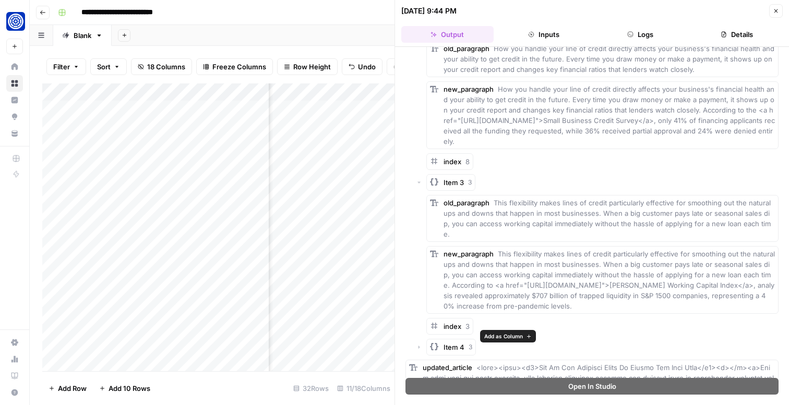
click at [423, 339] on div "Item 4 3" at bounding box center [597, 347] width 362 height 17
click at [417, 344] on icon "button" at bounding box center [419, 347] width 6 height 6
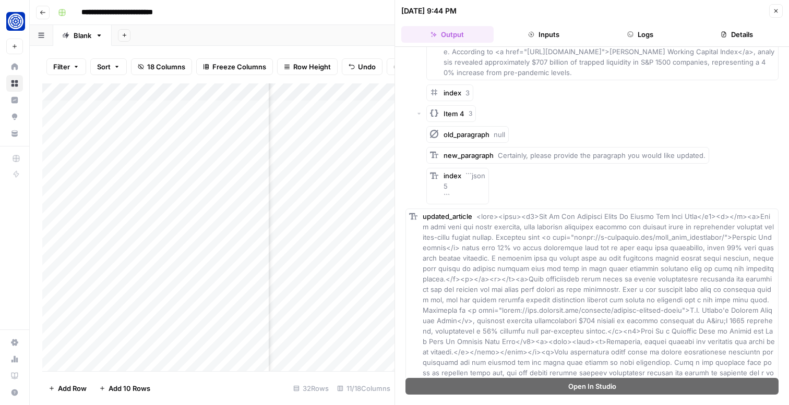
scroll to position [786, 0]
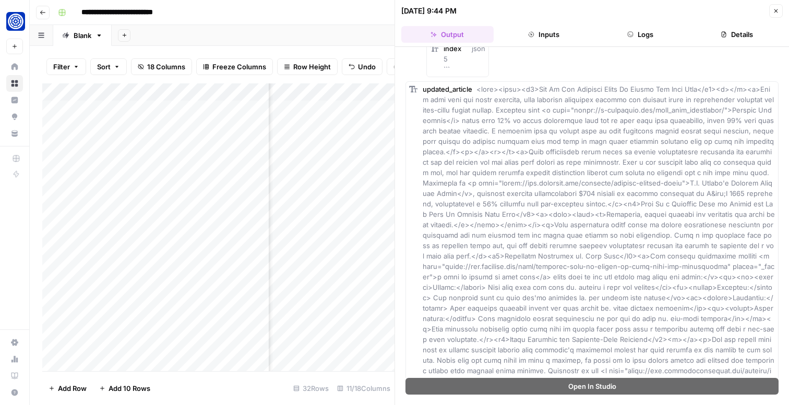
click at [774, 13] on icon "button" at bounding box center [775, 11] width 6 height 6
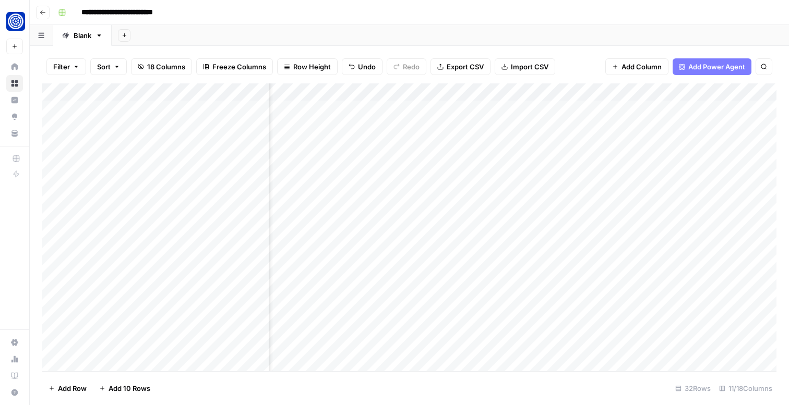
scroll to position [0, 494]
click at [572, 159] on div "Add Column" at bounding box center [409, 227] width 734 height 288
click at [661, 161] on div "Add Column" at bounding box center [409, 227] width 734 height 288
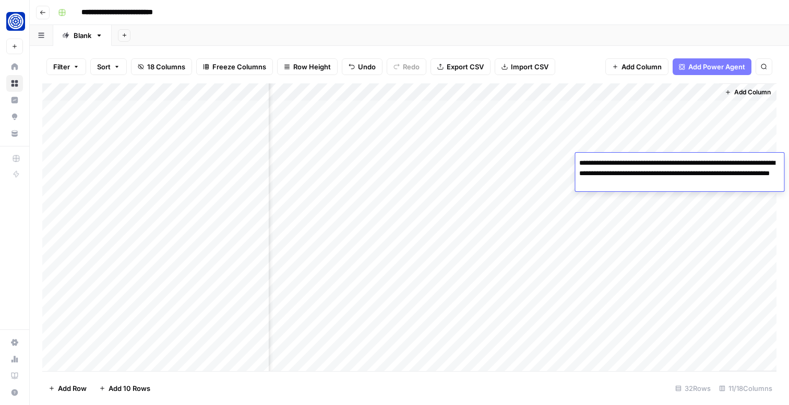
click at [658, 175] on textarea "**********" at bounding box center [679, 173] width 209 height 35
